Goal: Task Accomplishment & Management: Use online tool/utility

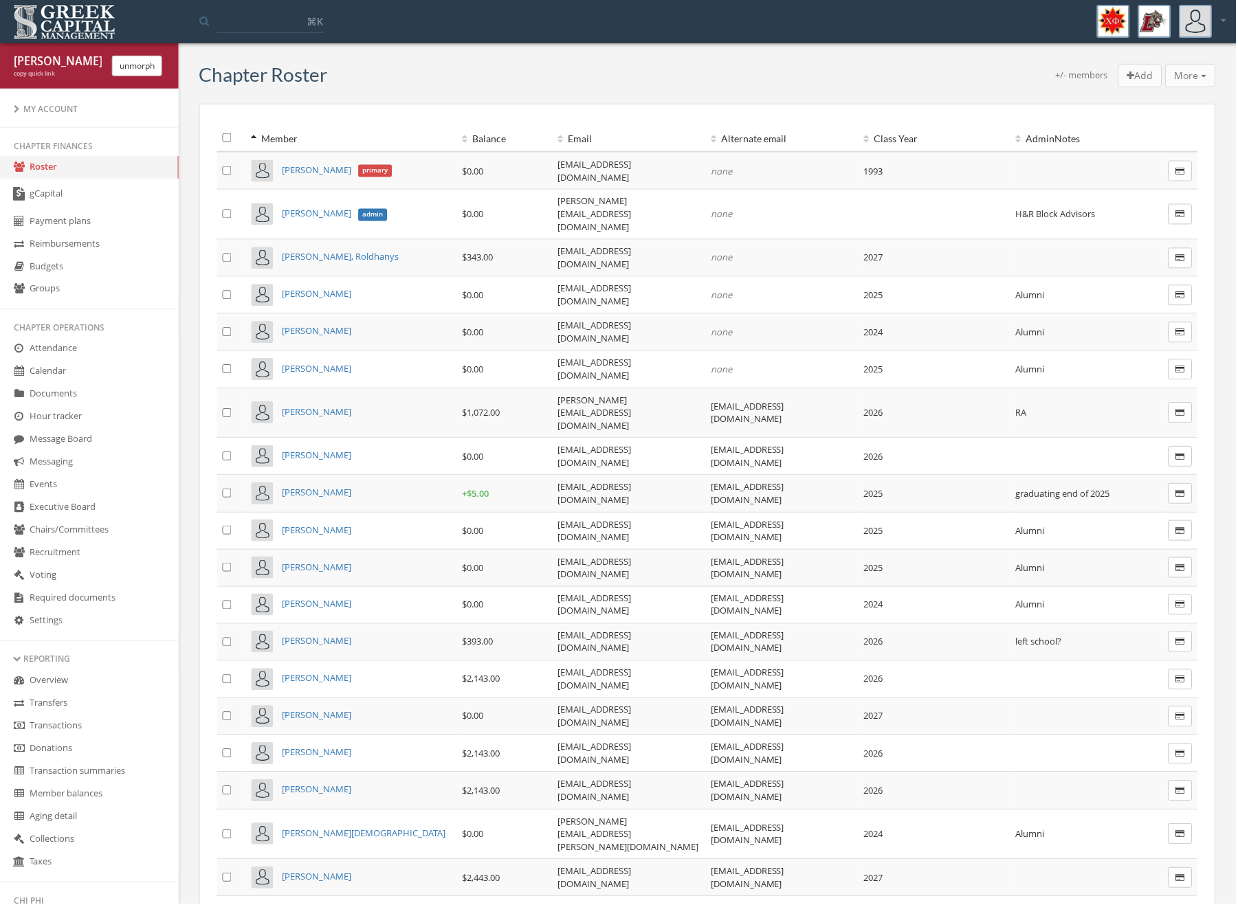
click at [53, 196] on link "gCapital" at bounding box center [89, 195] width 179 height 32
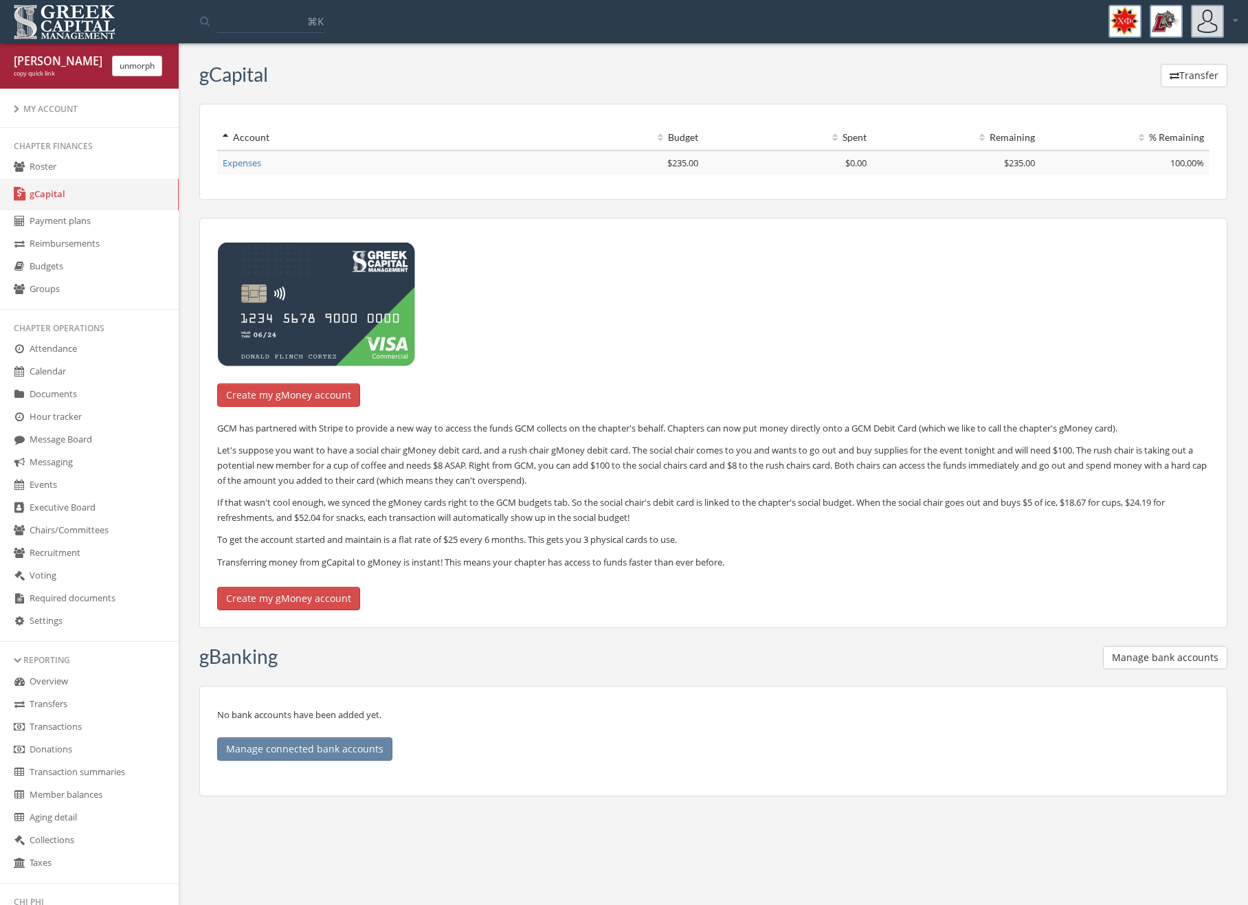
click at [1167, 96] on div "gCapital Transfer Account Budget Spent Remaining % Remaining Expenses $235.00 $…" at bounding box center [713, 439] width 1049 height 751
click at [1172, 83] on button "Transfer" at bounding box center [1194, 75] width 67 height 23
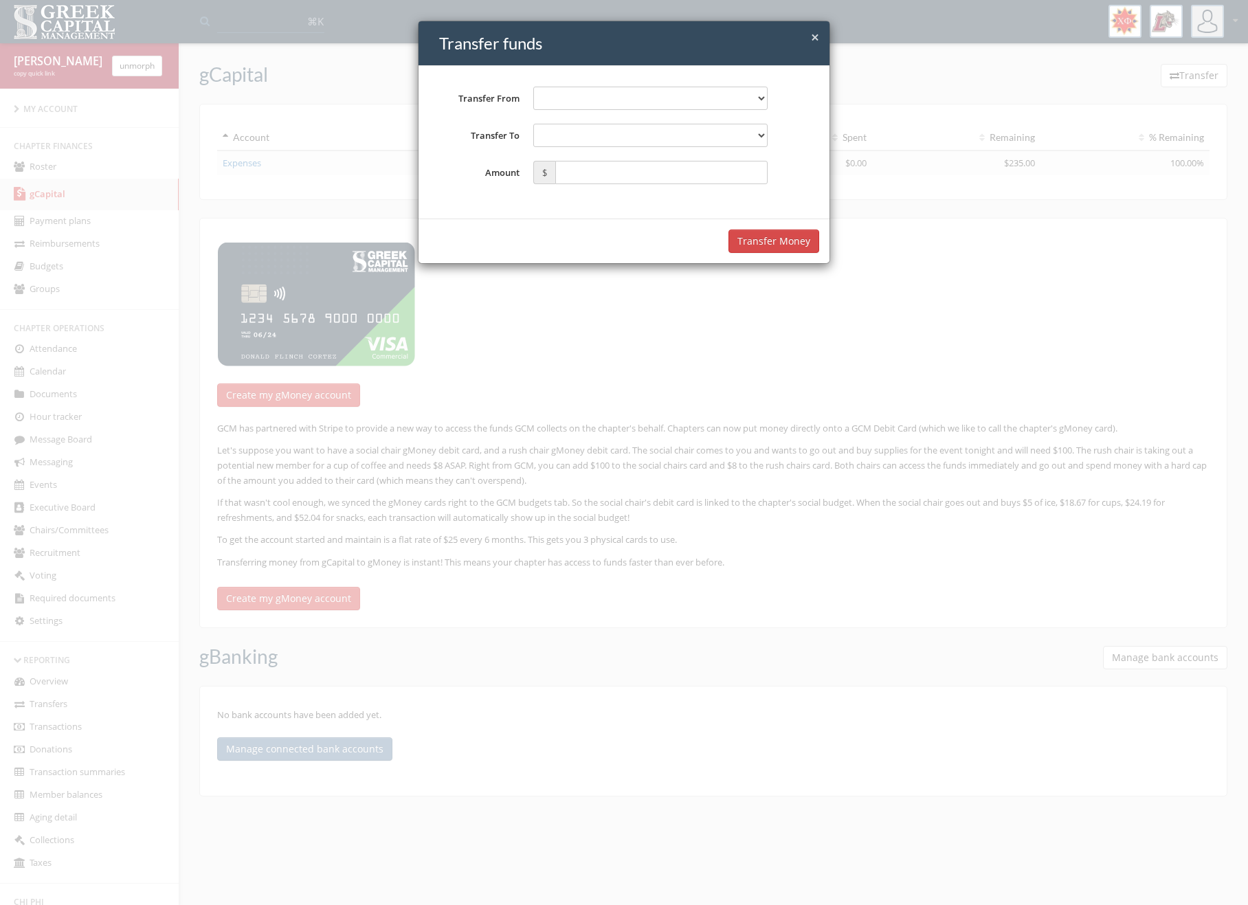
click at [646, 103] on select "**********" at bounding box center [650, 98] width 234 height 23
click at [809, 36] on h4 "Transfer funds" at bounding box center [629, 43] width 380 height 23
click at [813, 36] on span "×" at bounding box center [815, 36] width 8 height 19
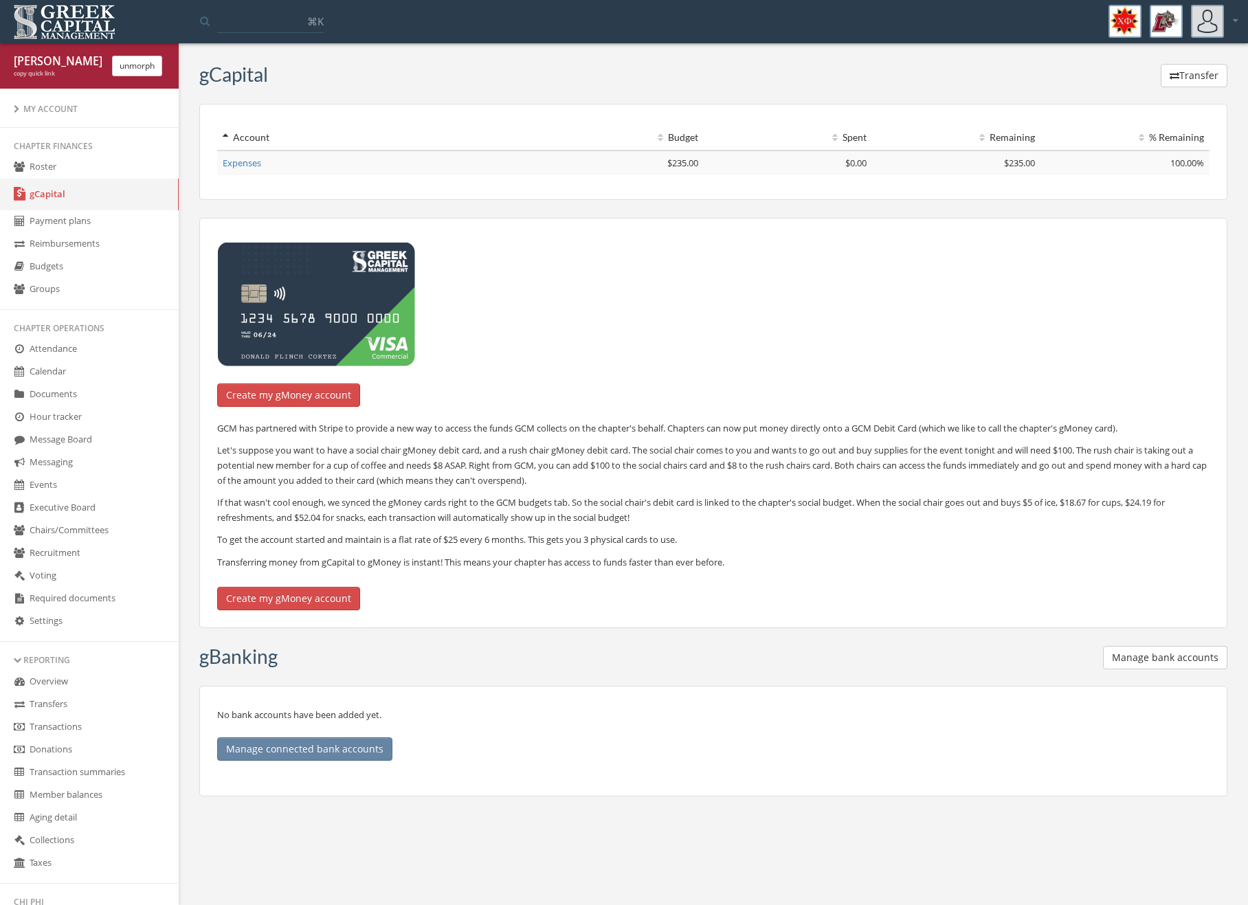
click at [147, 71] on button "unmorph" at bounding box center [137, 66] width 50 height 21
